Goal: Task Accomplishment & Management: Manage account settings

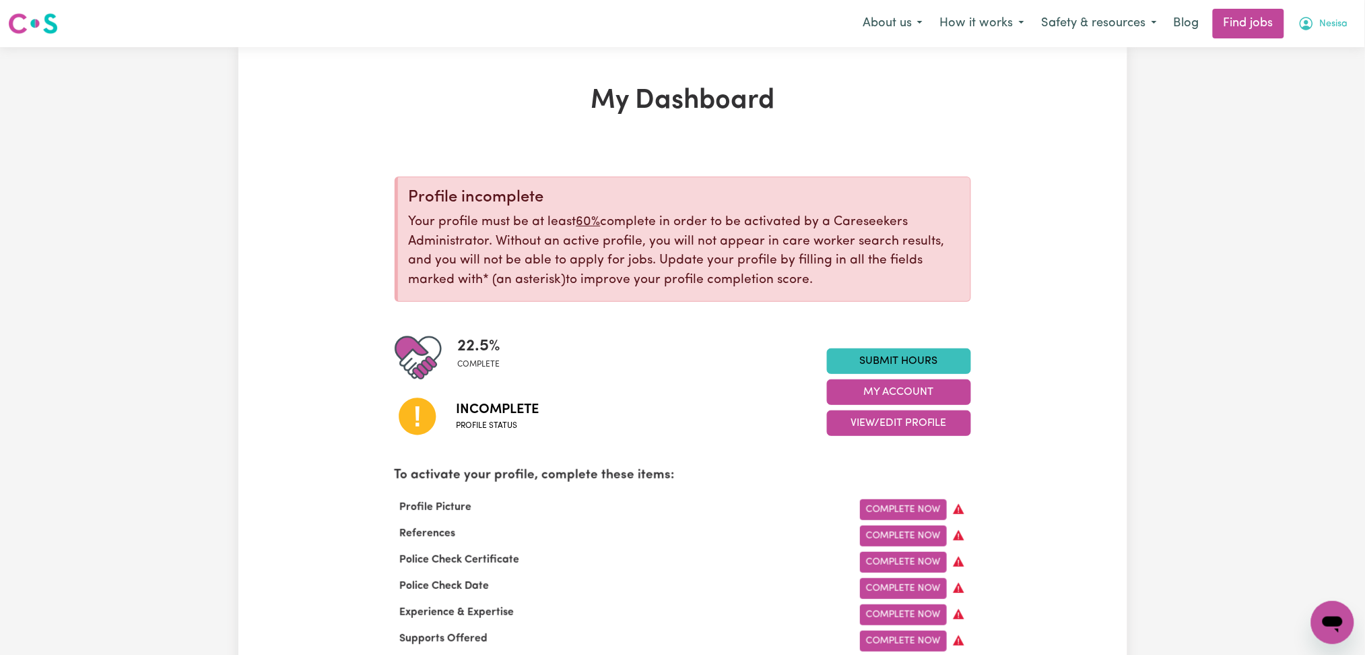
click at [1316, 12] on div "Menu About us How it works Safety & resources Blog Find jobs [GEOGRAPHIC_DATA]" at bounding box center [682, 23] width 1365 height 31
click at [1304, 39] on nav "Menu About us How it works Safety & resources Blog Find jobs [GEOGRAPHIC_DATA]" at bounding box center [682, 23] width 1365 height 47
click at [1302, 30] on icon "My Account" at bounding box center [1306, 23] width 13 height 13
click at [1283, 107] on link "Logout" at bounding box center [1303, 103] width 106 height 26
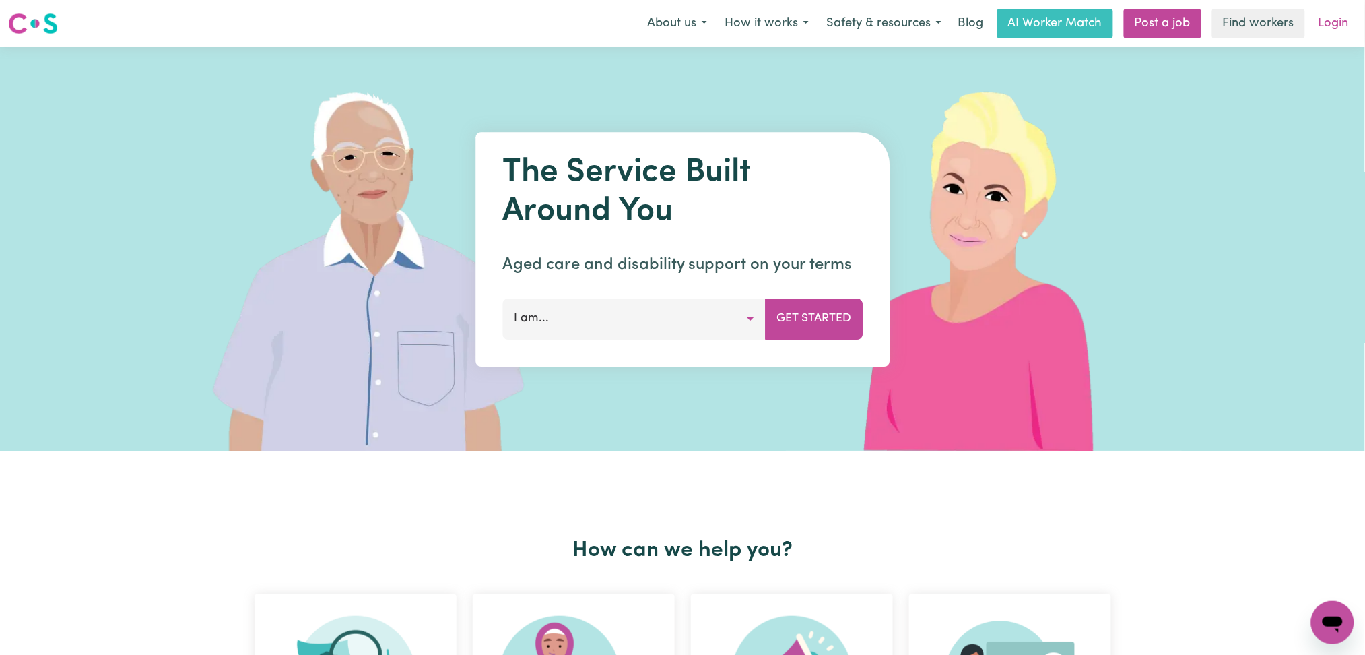
click at [1311, 30] on link "Login" at bounding box center [1334, 24] width 46 height 30
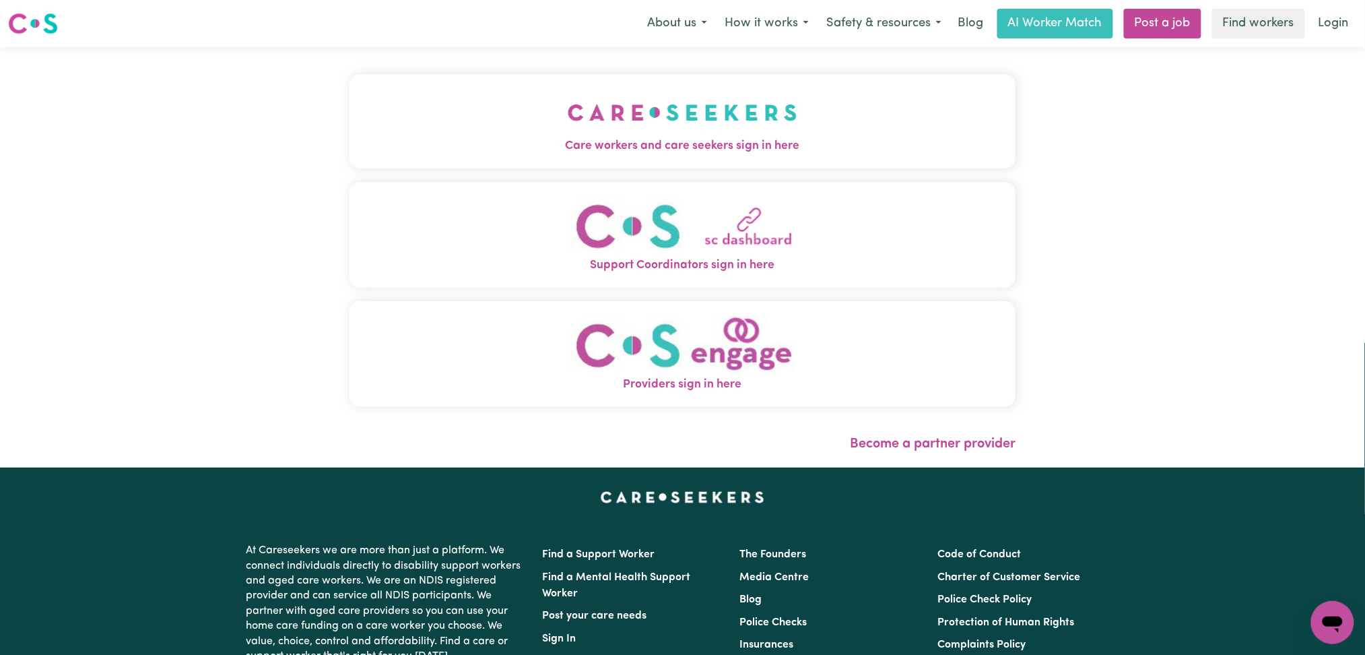
click at [627, 131] on button "Care workers and care seekers sign in here" at bounding box center [683, 121] width 667 height 94
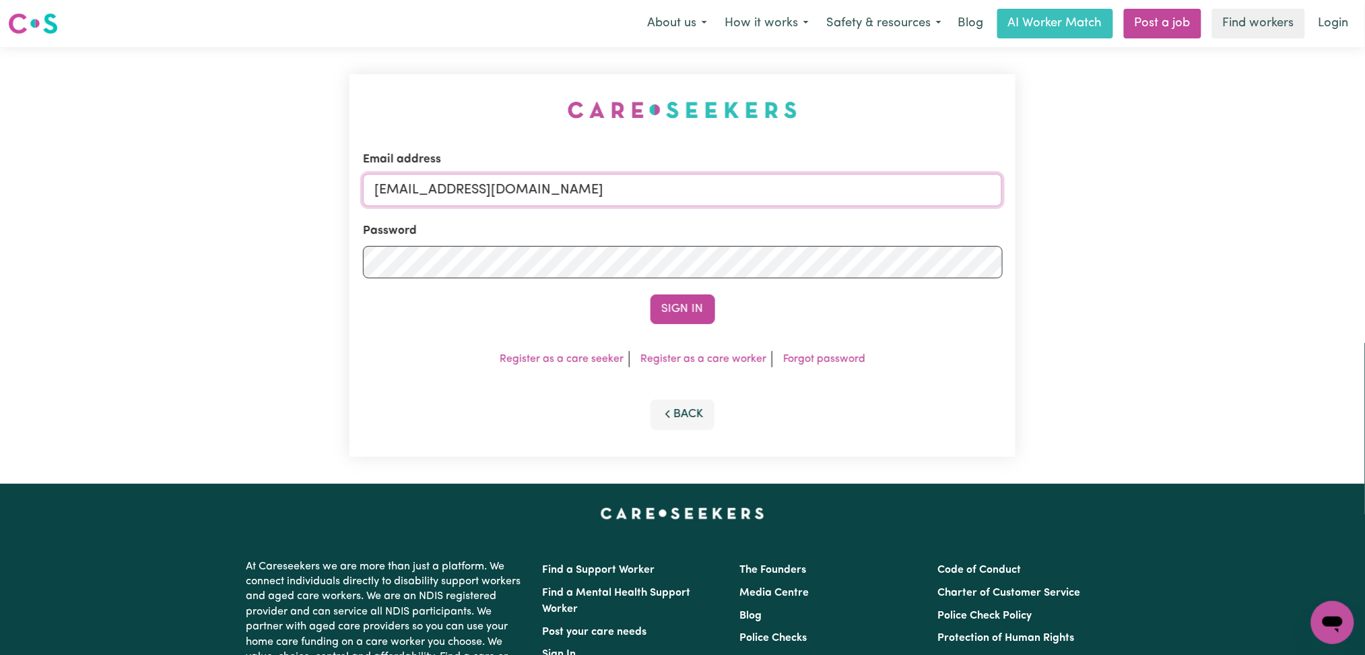
drag, startPoint x: 562, startPoint y: 191, endPoint x: 558, endPoint y: 206, distance: 15.6
click at [562, 191] on input "[EMAIL_ADDRESS][DOMAIN_NAME]" at bounding box center [683, 190] width 640 height 32
drag, startPoint x: 446, startPoint y: 179, endPoint x: 896, endPoint y: 231, distance: 453.0
click at [896, 231] on form "Email address Superuser~[EMAIL_ADDRESS][DOMAIN_NAME] Password Sign In" at bounding box center [683, 237] width 640 height 173
type input "Superuser~[EMAIL_ADDRESS][DOMAIN_NAME]"
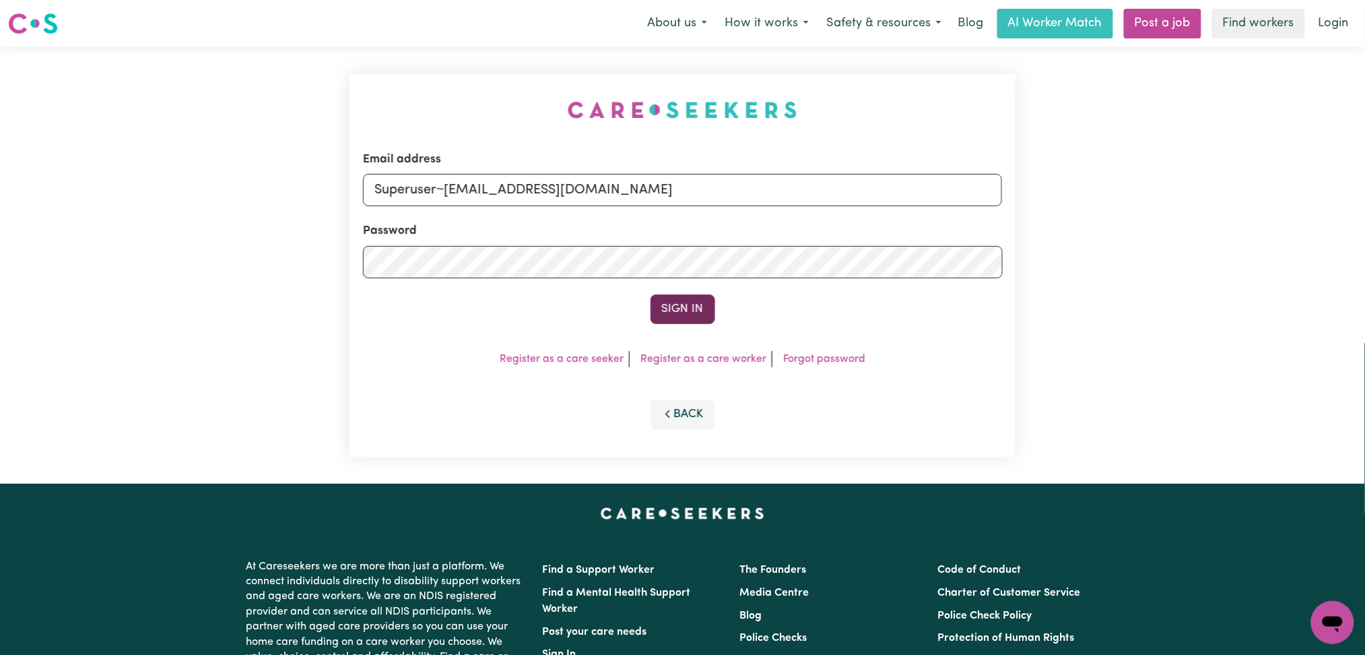
click at [682, 306] on button "Sign In" at bounding box center [683, 309] width 65 height 30
